Goal: Task Accomplishment & Management: Complete application form

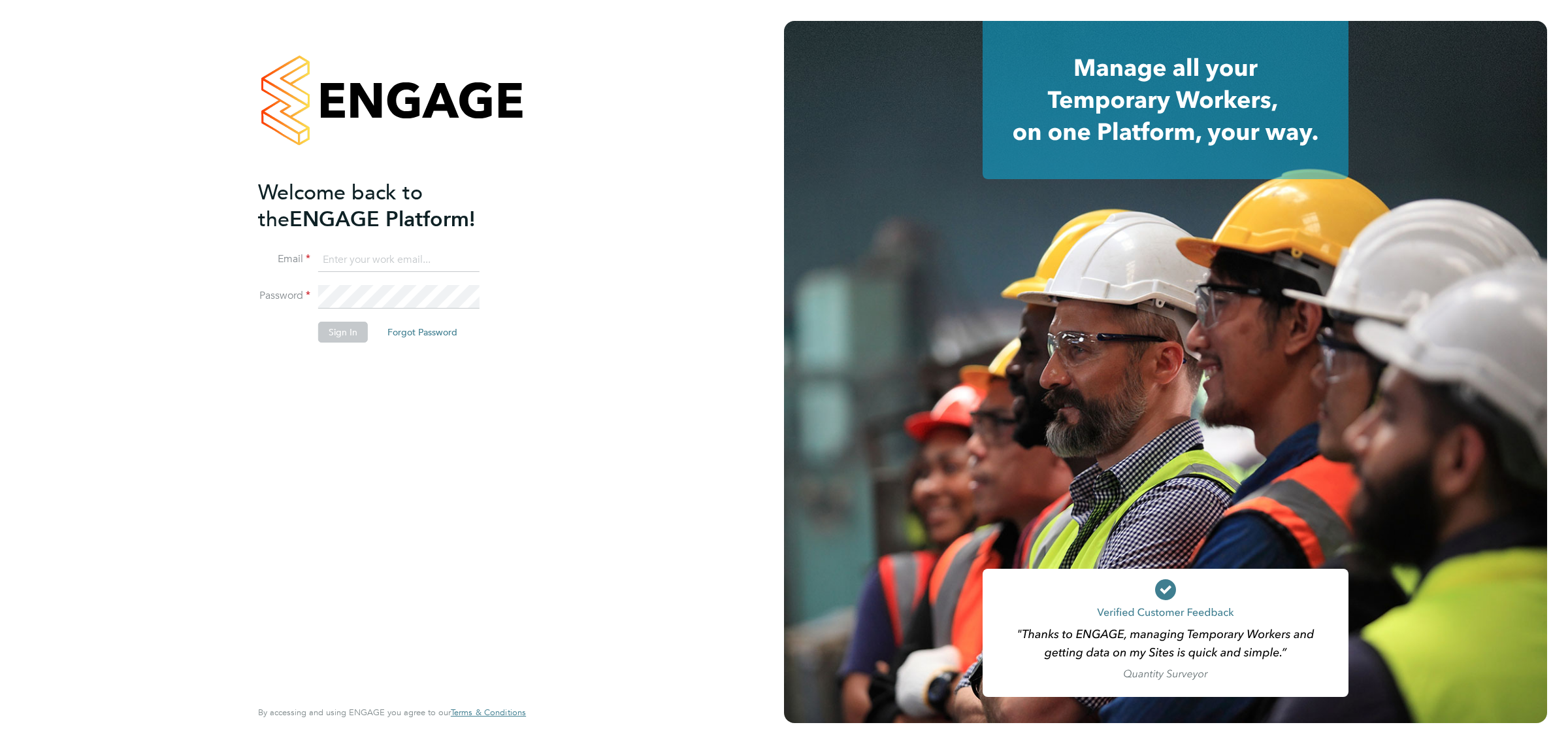
type input "Katherine.Jacobs@danielowen.co.uk"
click at [338, 326] on button "Sign In" at bounding box center [343, 332] width 49 height 21
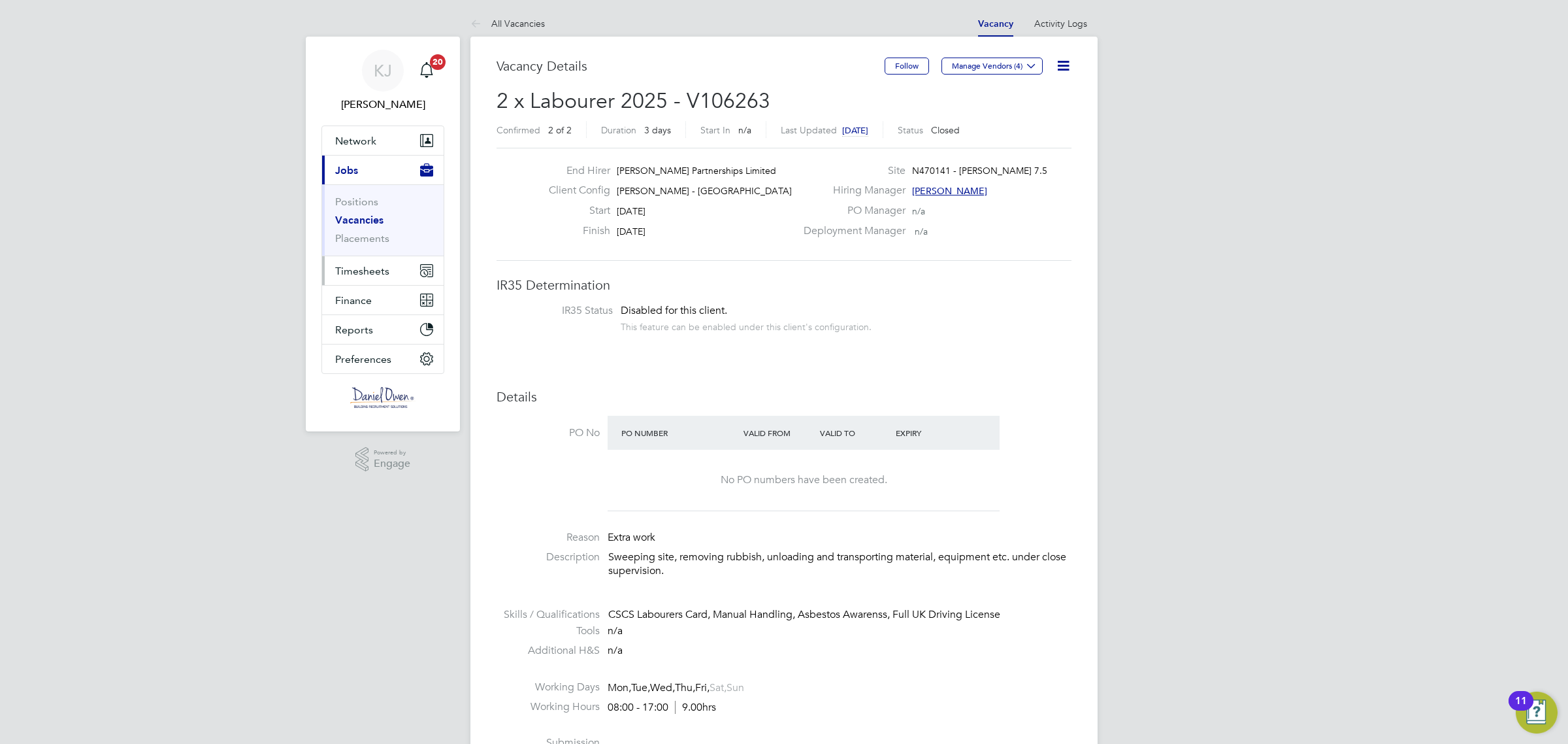
click at [338, 269] on span "Timesheets" at bounding box center [362, 271] width 54 height 12
click at [367, 229] on link "Timesheets" at bounding box center [362, 231] width 54 height 12
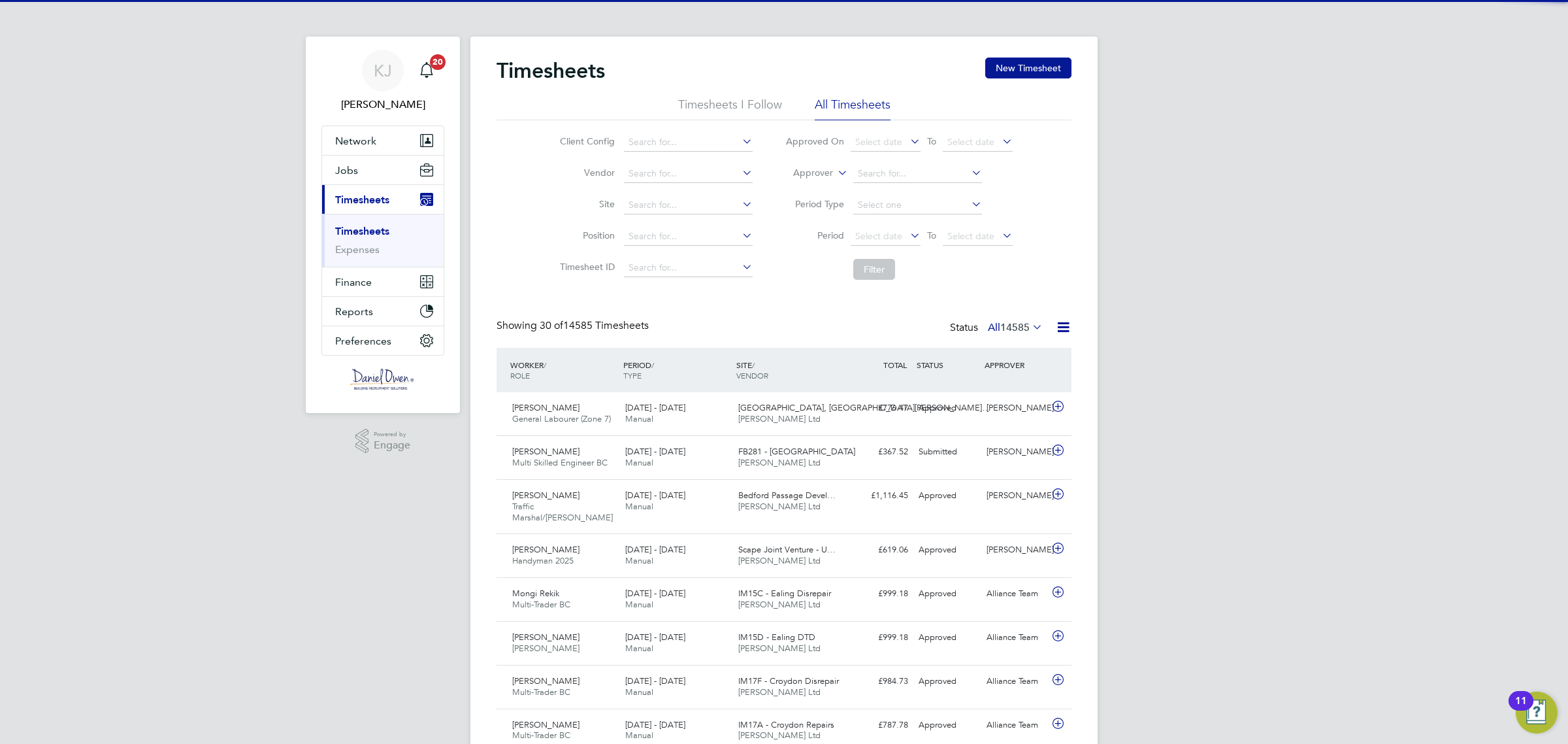
scroll to position [33, 113]
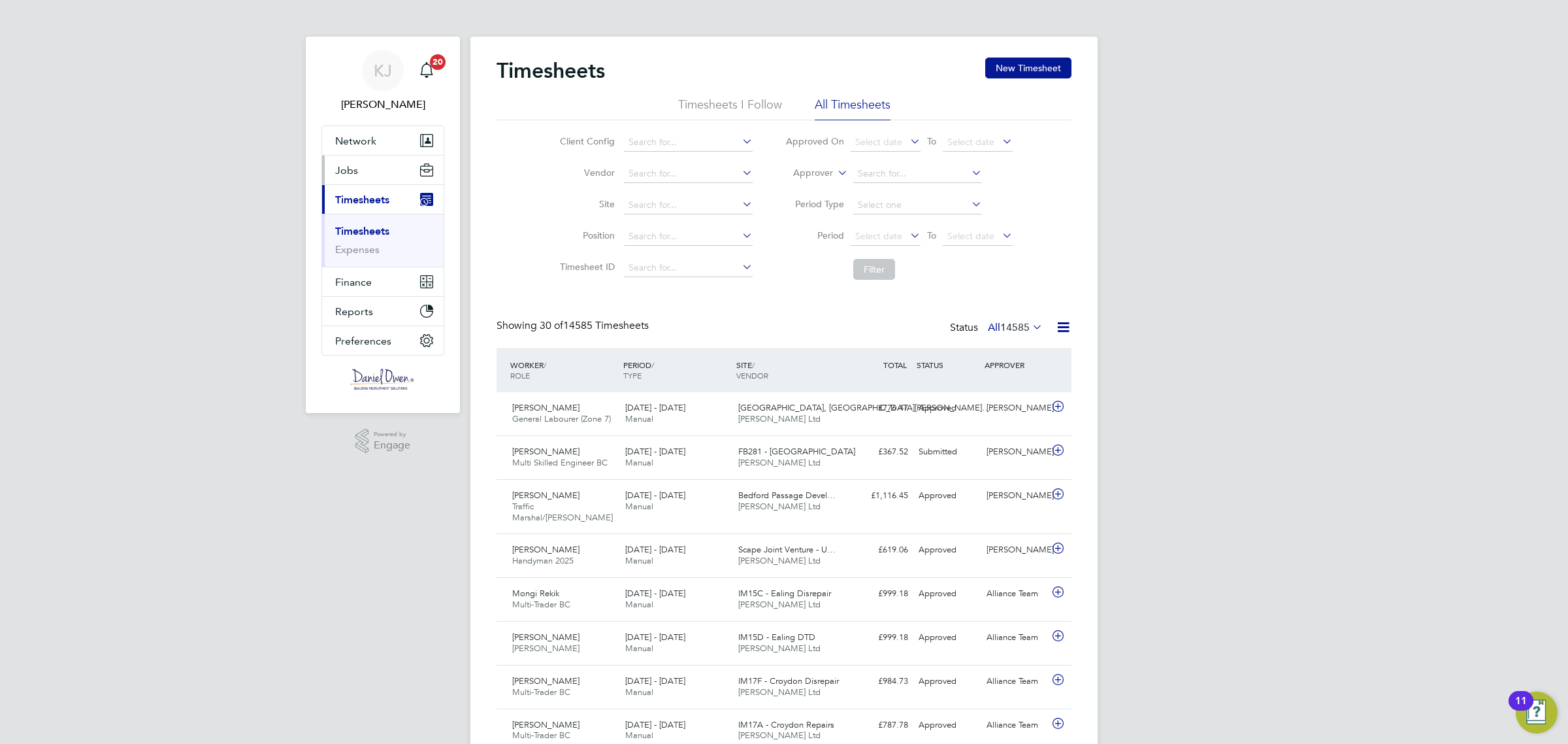
click at [350, 172] on span "Jobs" at bounding box center [346, 170] width 23 height 12
click at [360, 239] on link "Placements" at bounding box center [362, 238] width 54 height 12
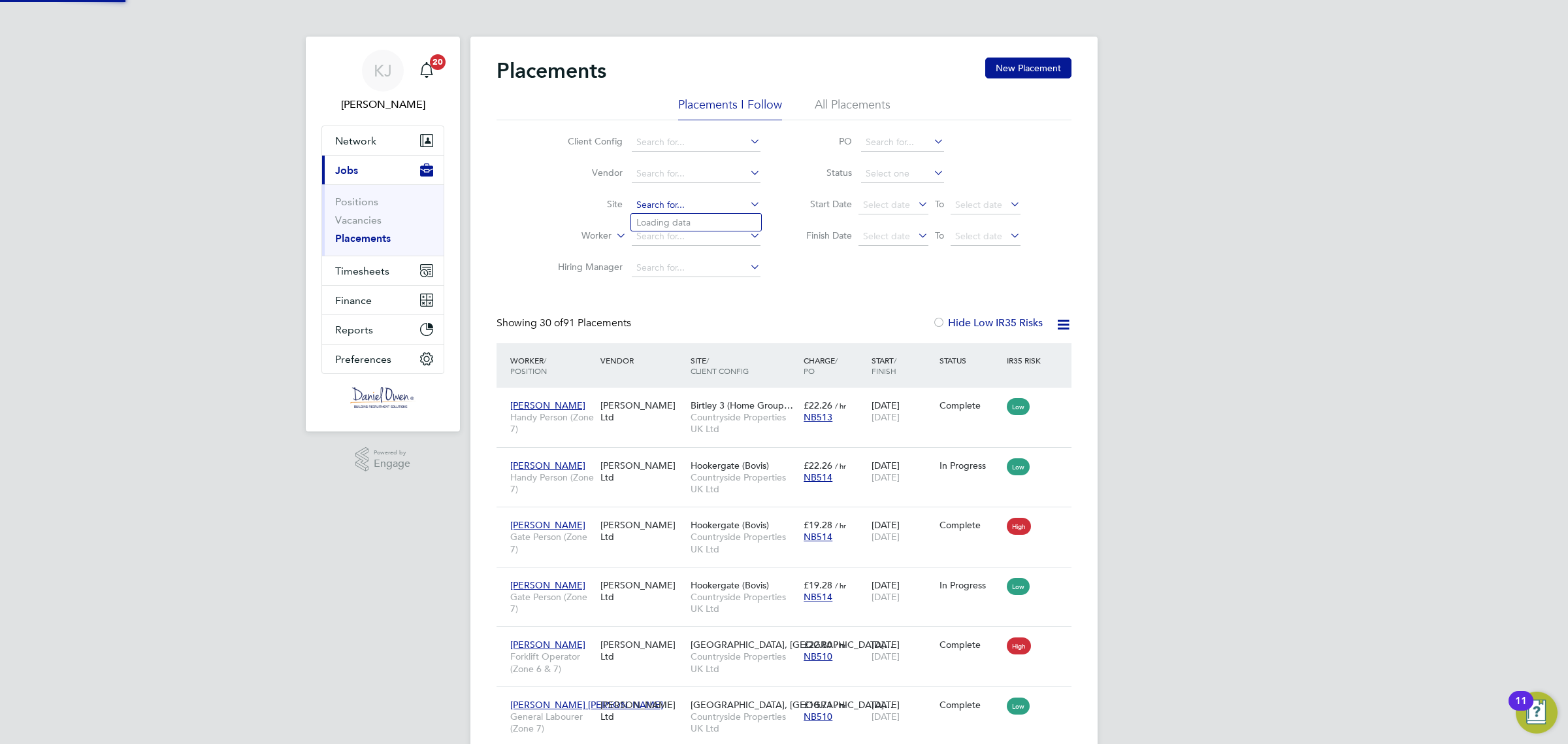
click at [641, 210] on input at bounding box center [696, 205] width 128 height 18
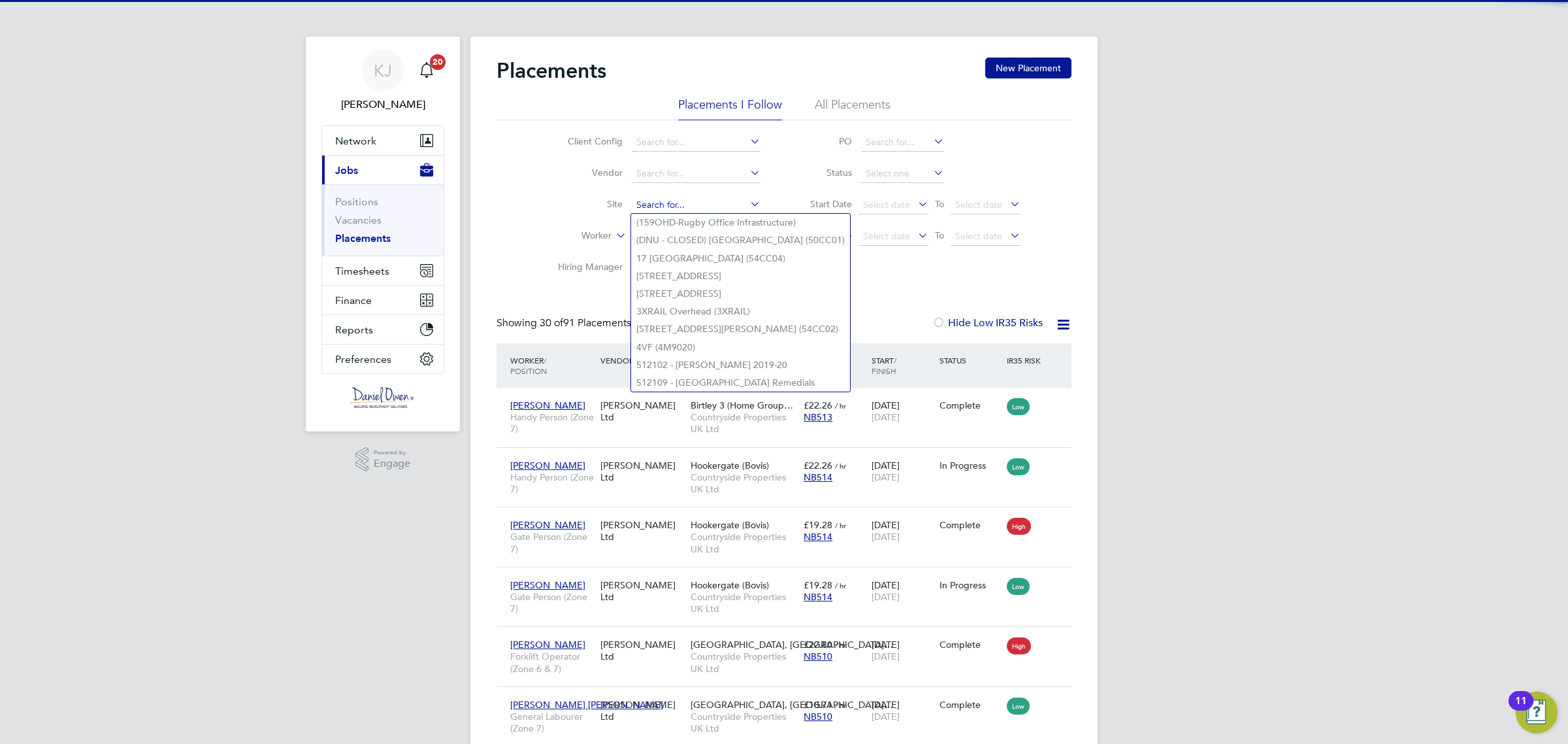
type input "v"
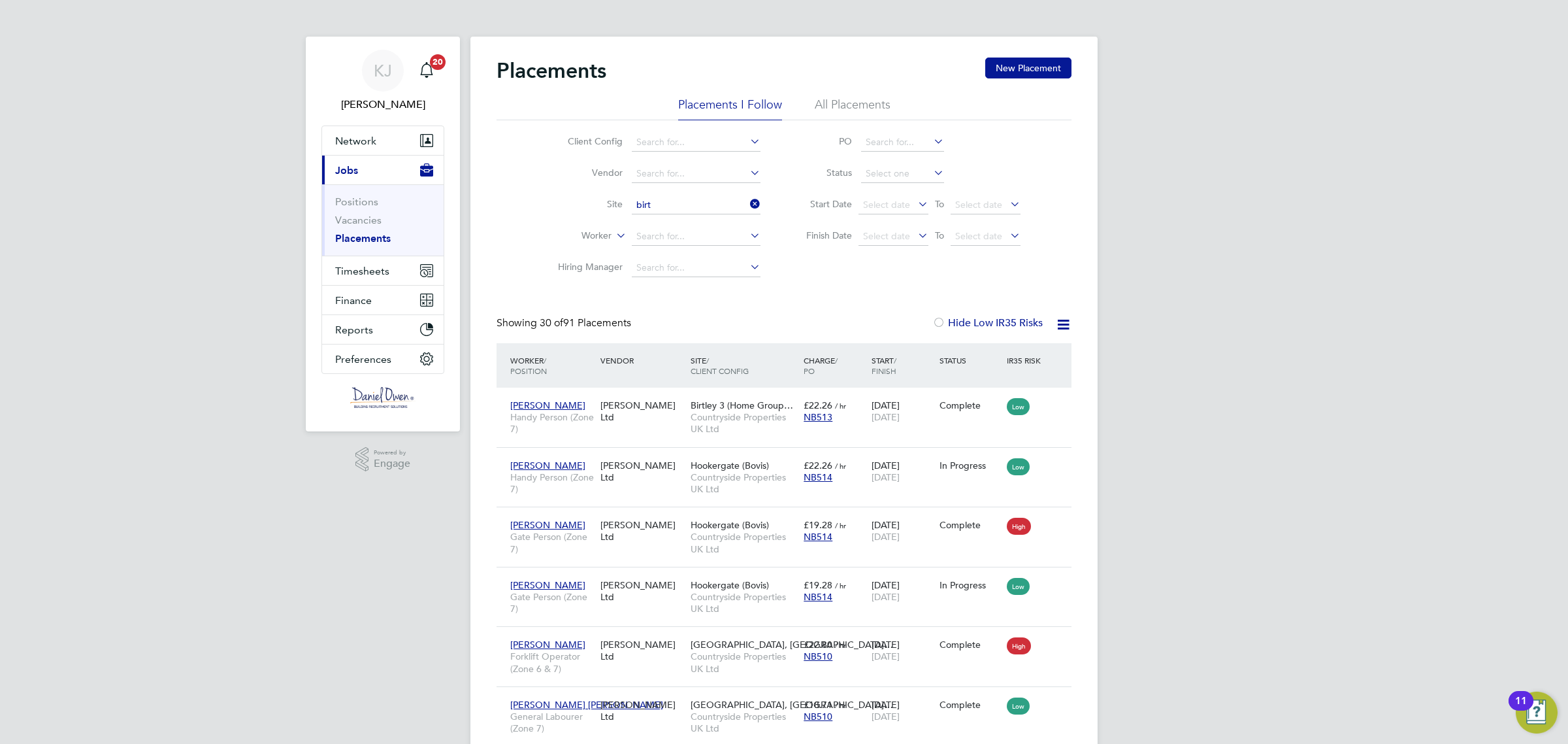
click at [675, 223] on li "Birt ley 3 (Home Group / [GEOGRAPHIC_DATA])" at bounding box center [703, 222] width 144 height 17
type input "Birtley 3 (Home Group / [GEOGRAPHIC_DATA])"
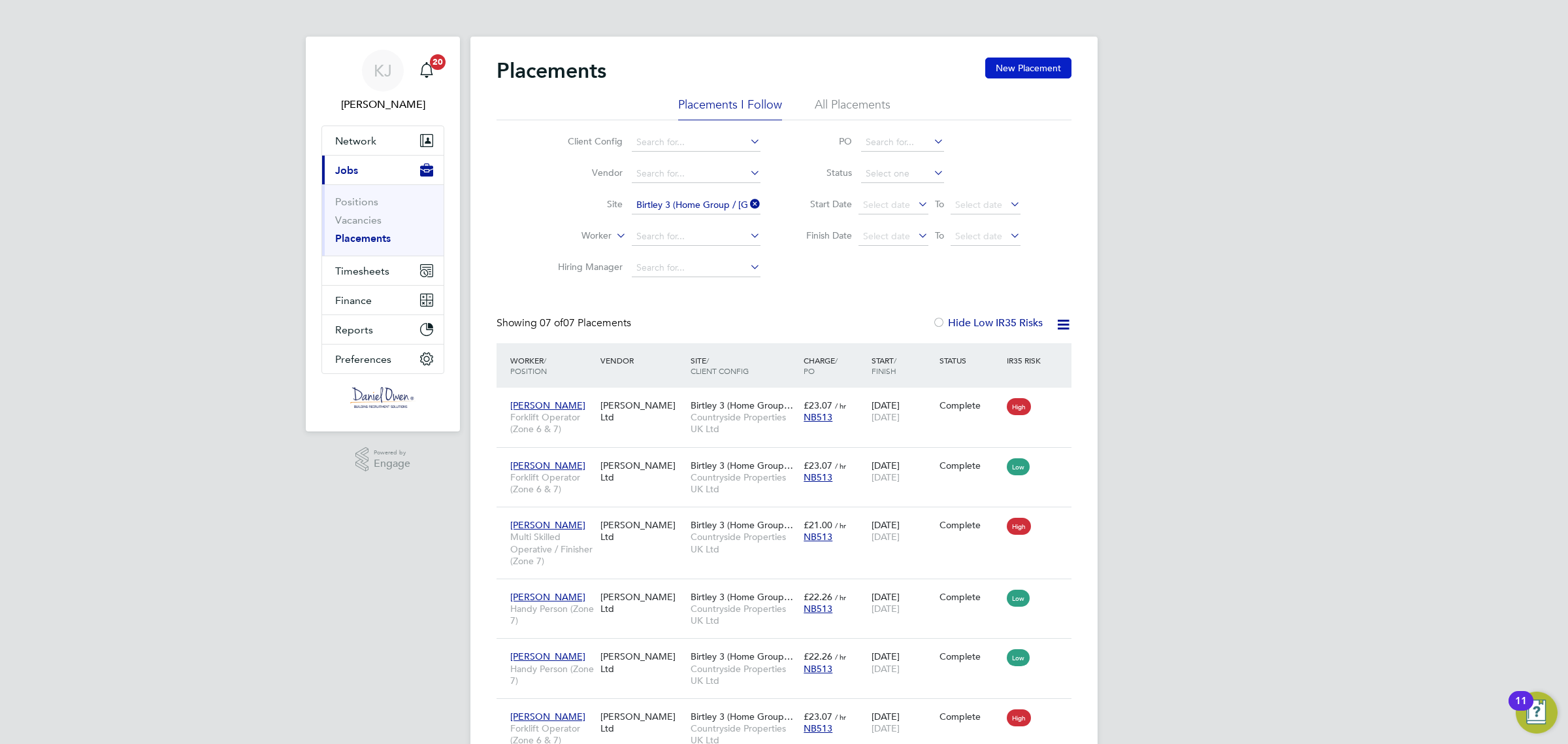
click at [1014, 77] on button "New Placement" at bounding box center [1028, 68] width 86 height 21
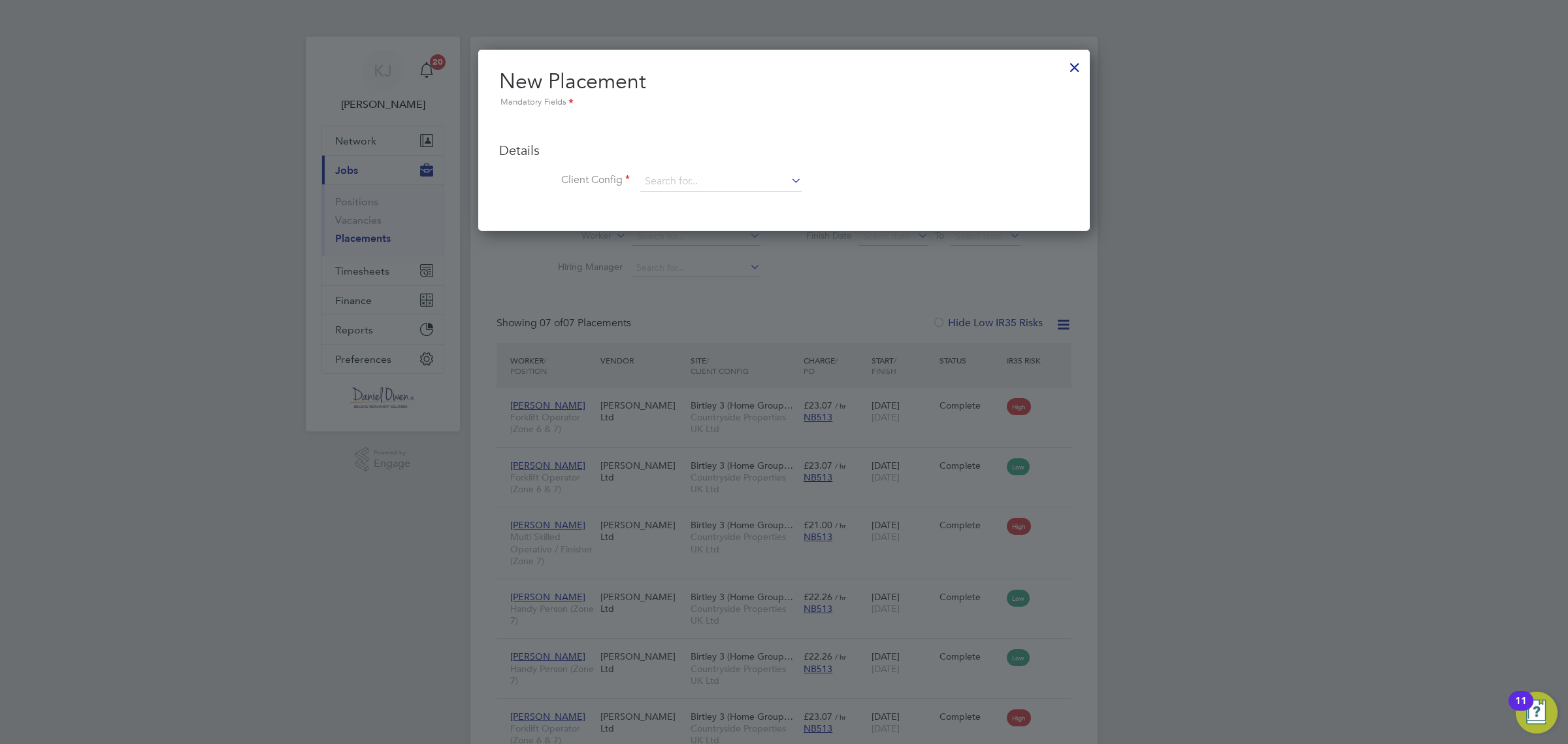
click at [1068, 61] on div at bounding box center [1074, 63] width 23 height 23
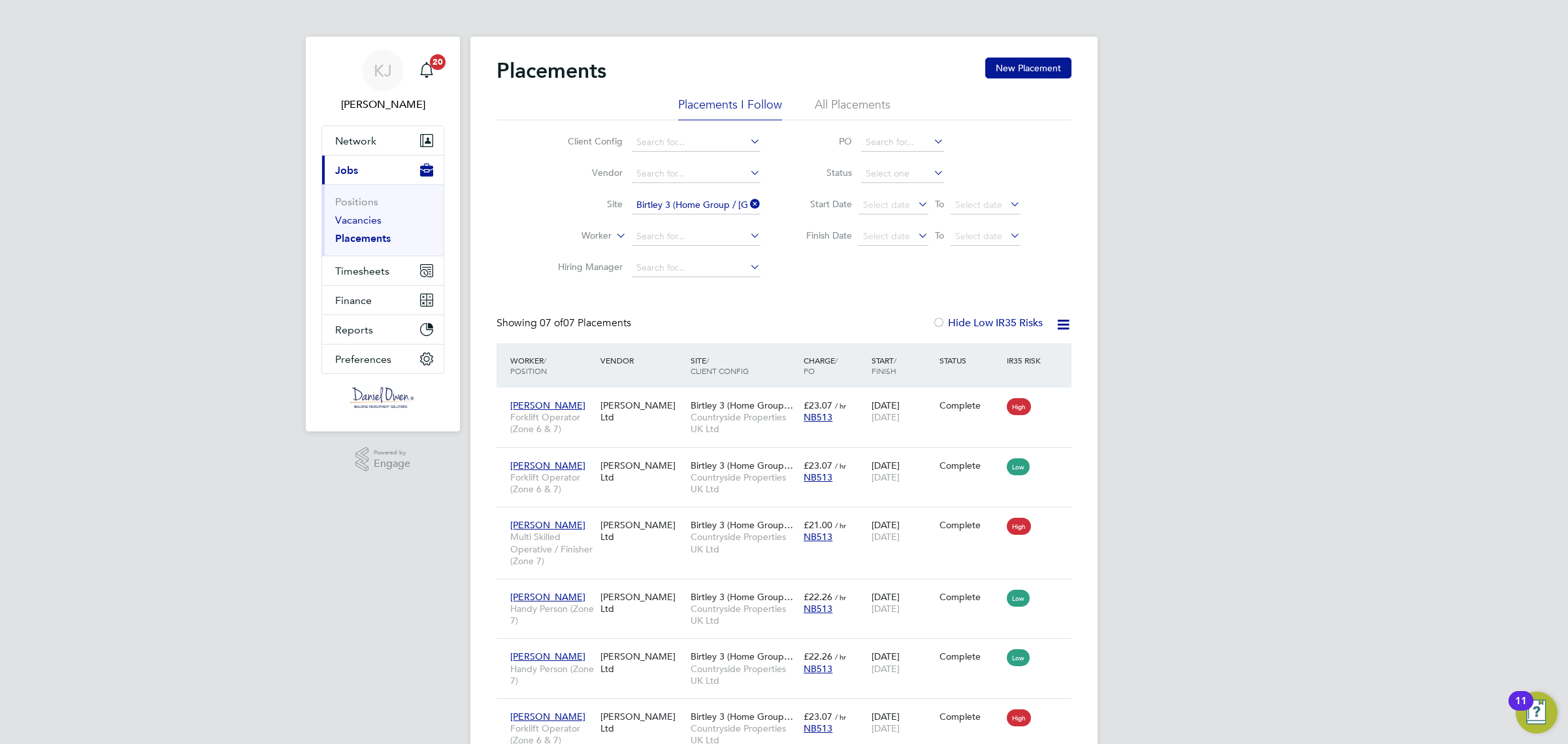
click at [368, 222] on link "Vacancies" at bounding box center [358, 220] width 46 height 12
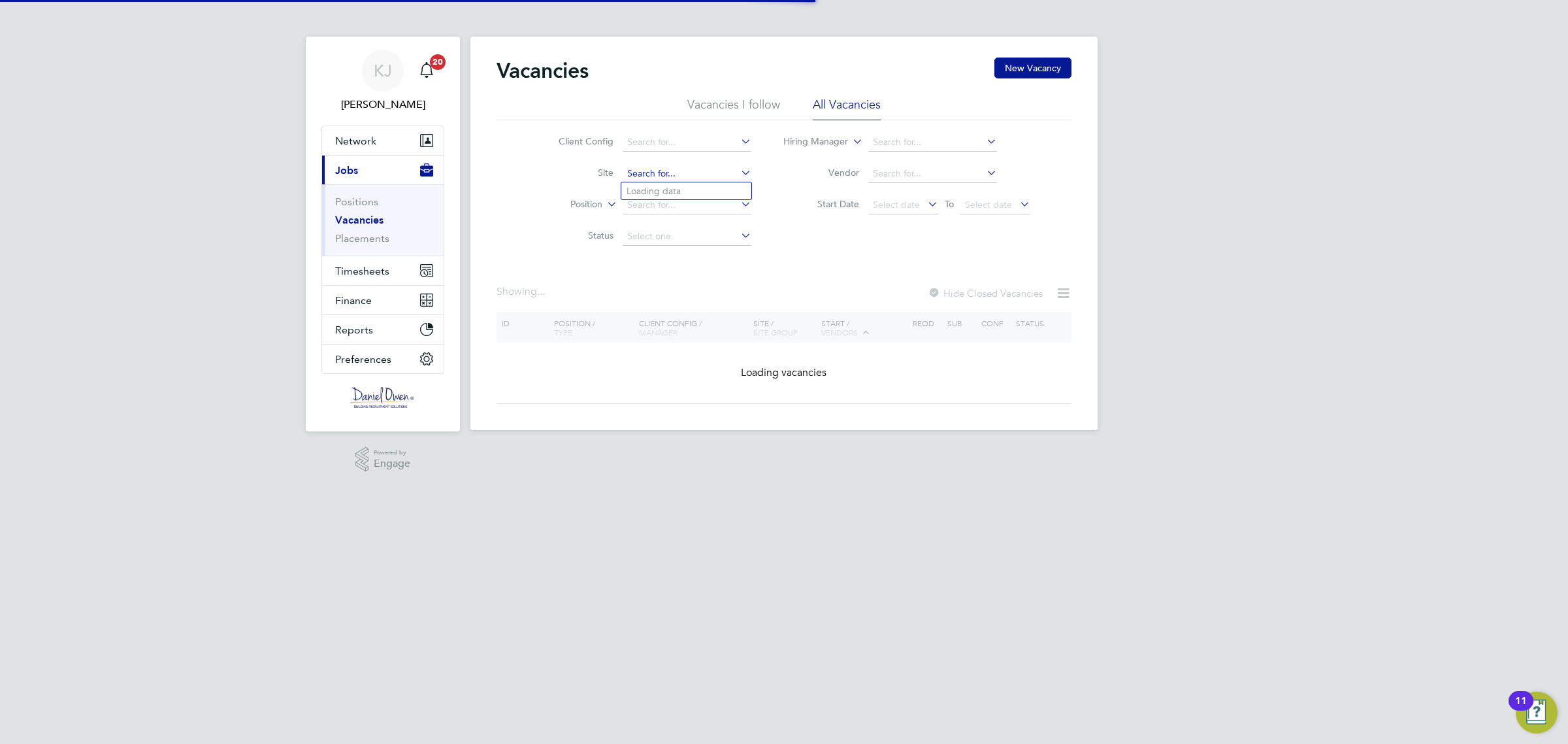
click at [667, 172] on input at bounding box center [687, 174] width 128 height 18
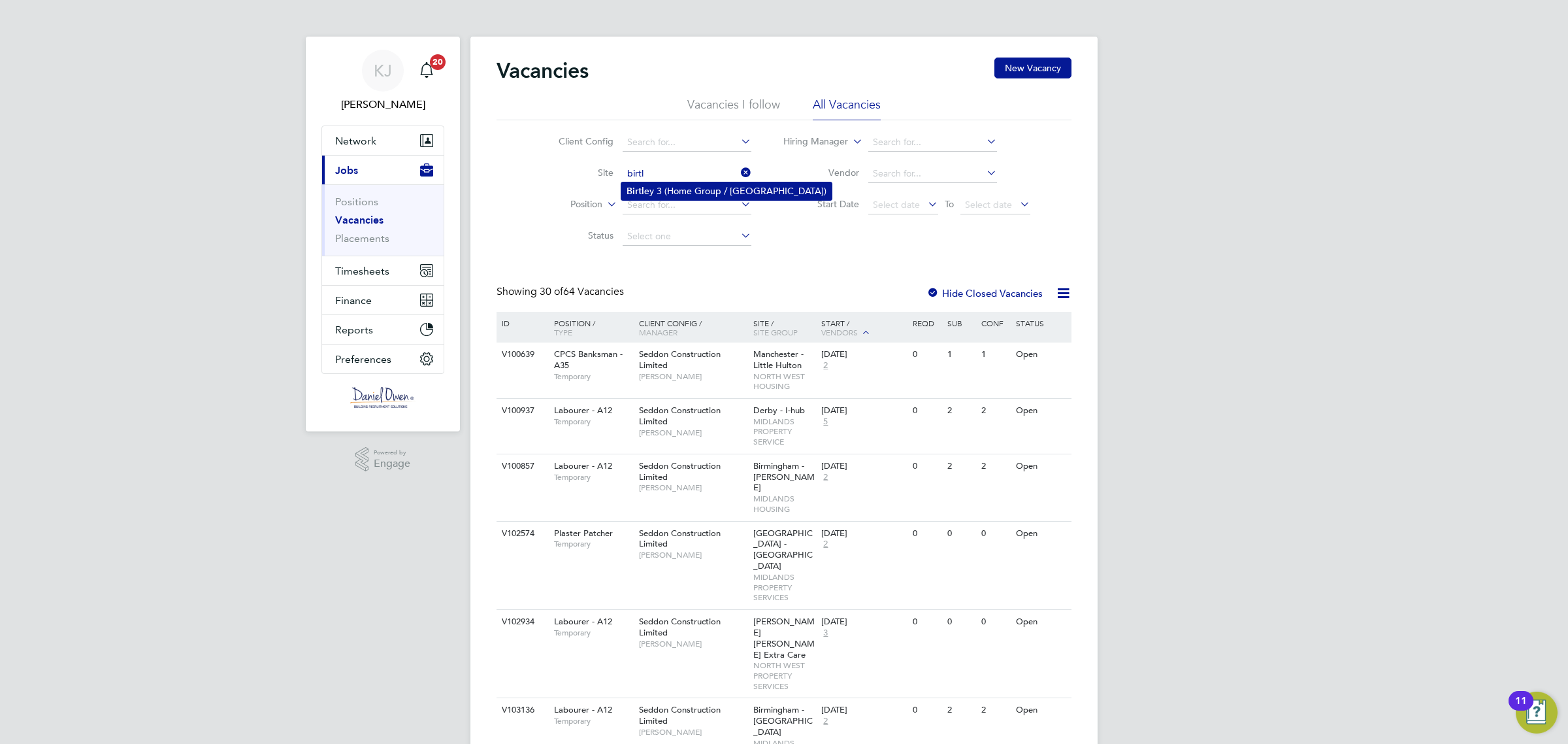
click at [675, 185] on li "Birtl ey 3 (Home Group / [GEOGRAPHIC_DATA])" at bounding box center [726, 191] width 210 height 17
type input "Birtley 3 (Home Group / [GEOGRAPHIC_DATA])"
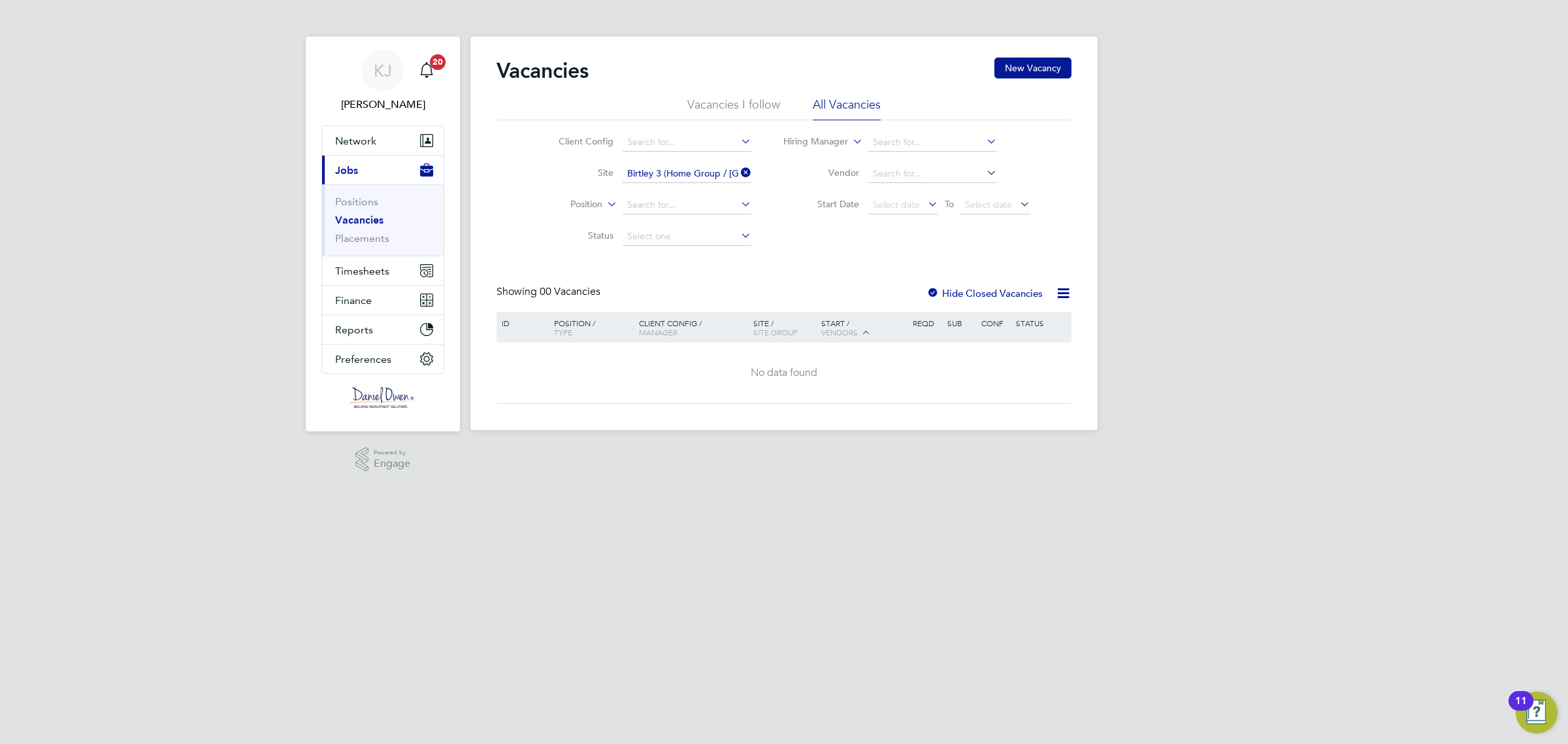
click at [779, 431] on app-footer at bounding box center [784, 440] width 627 height 21
